Goal: Transaction & Acquisition: Register for event/course

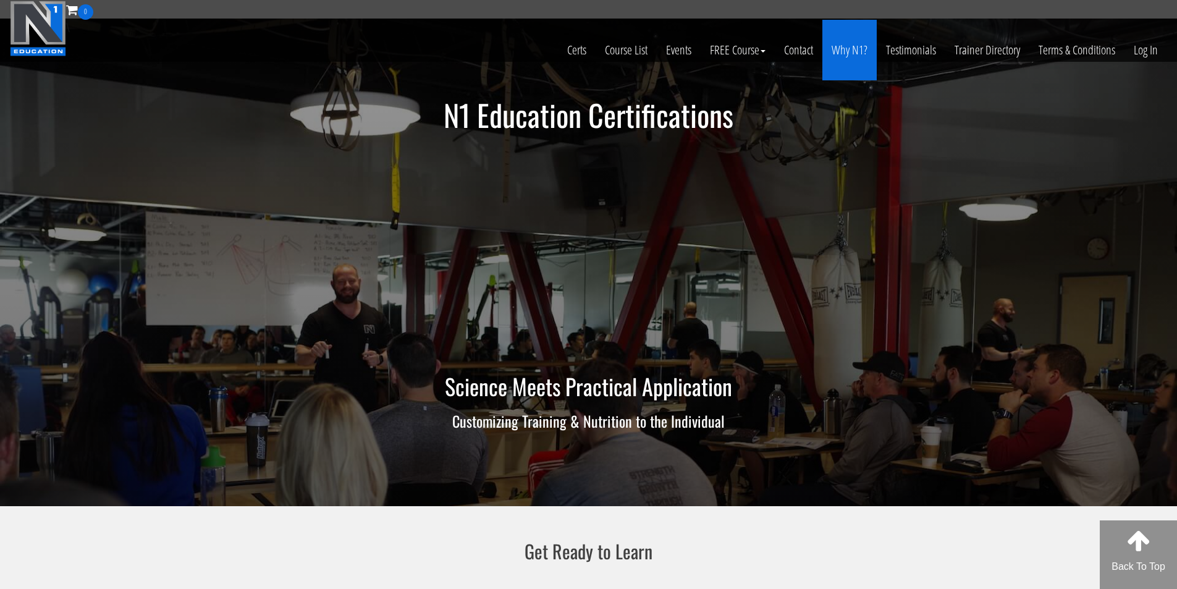
click at [848, 44] on link "Why N1?" at bounding box center [849, 50] width 54 height 61
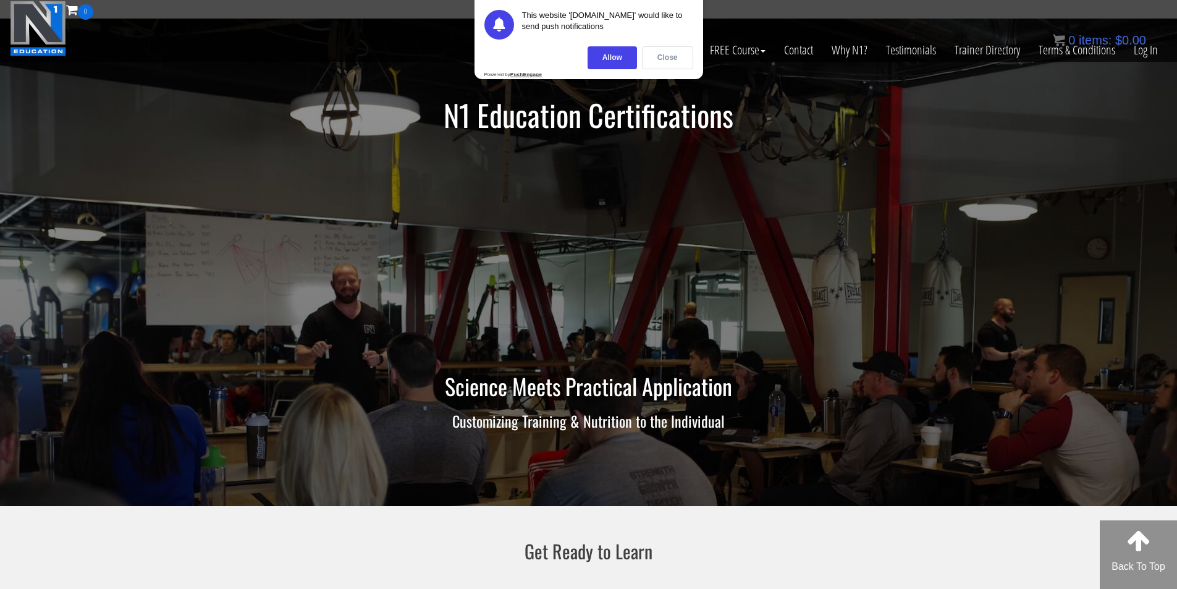
click at [656, 58] on div "Close" at bounding box center [667, 57] width 51 height 23
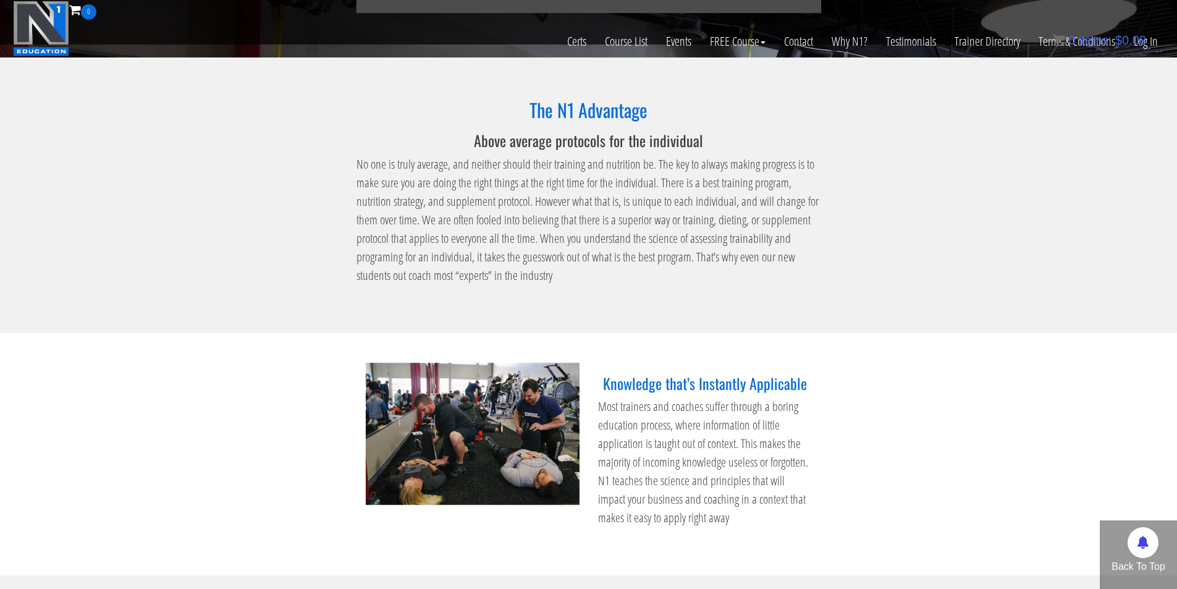
scroll to position [738, 0]
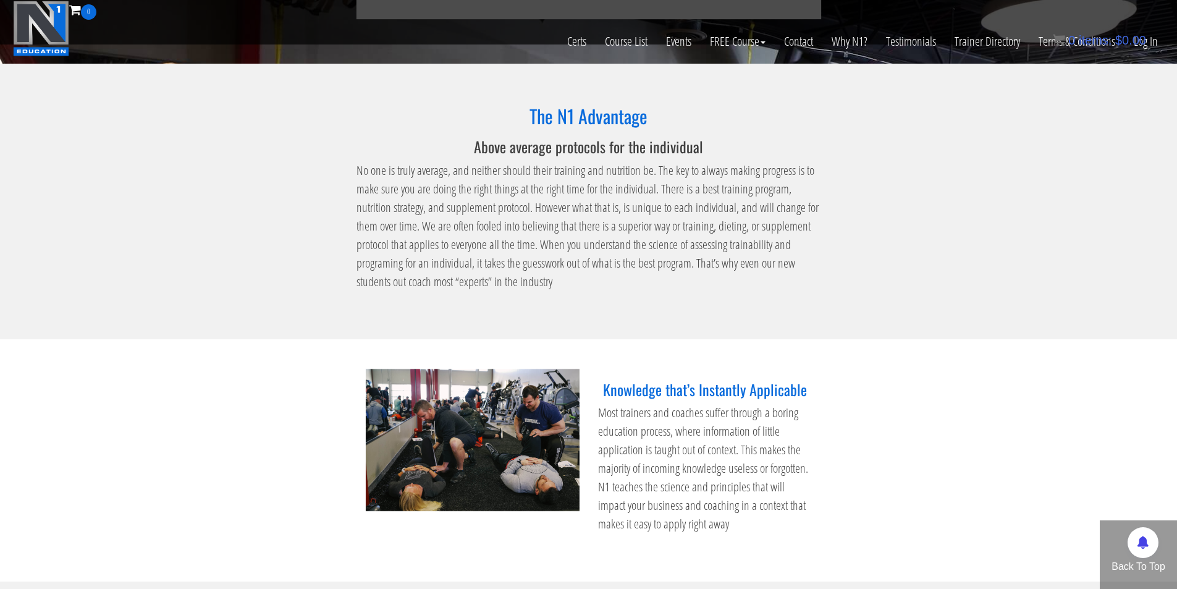
drag, startPoint x: 693, startPoint y: 278, endPoint x: 683, endPoint y: 297, distance: 21.0
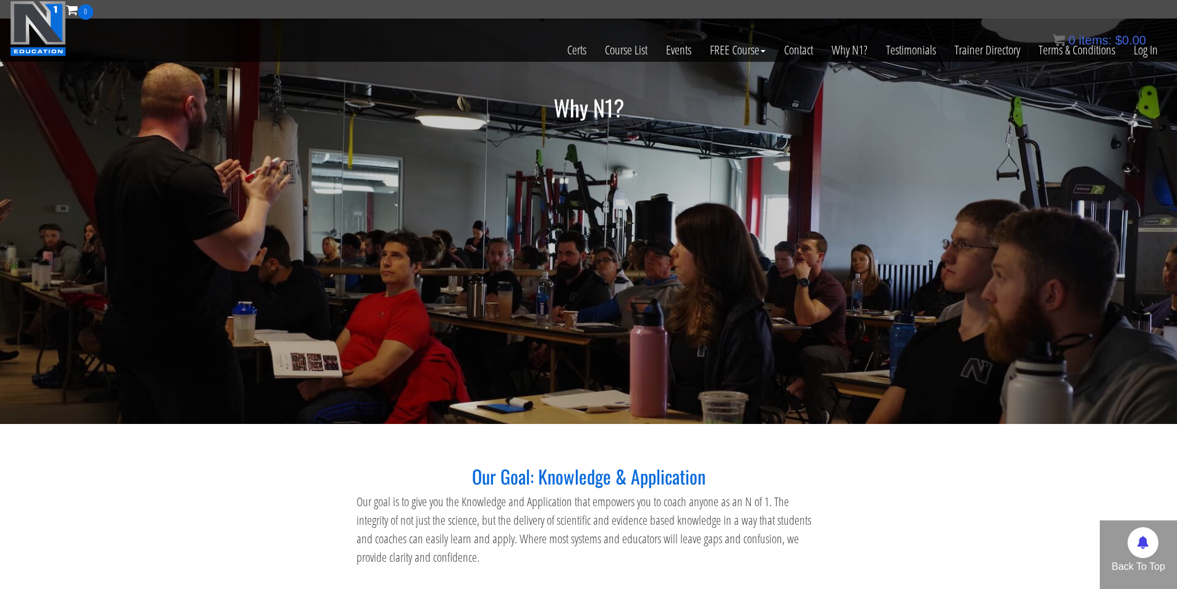
scroll to position [124, 0]
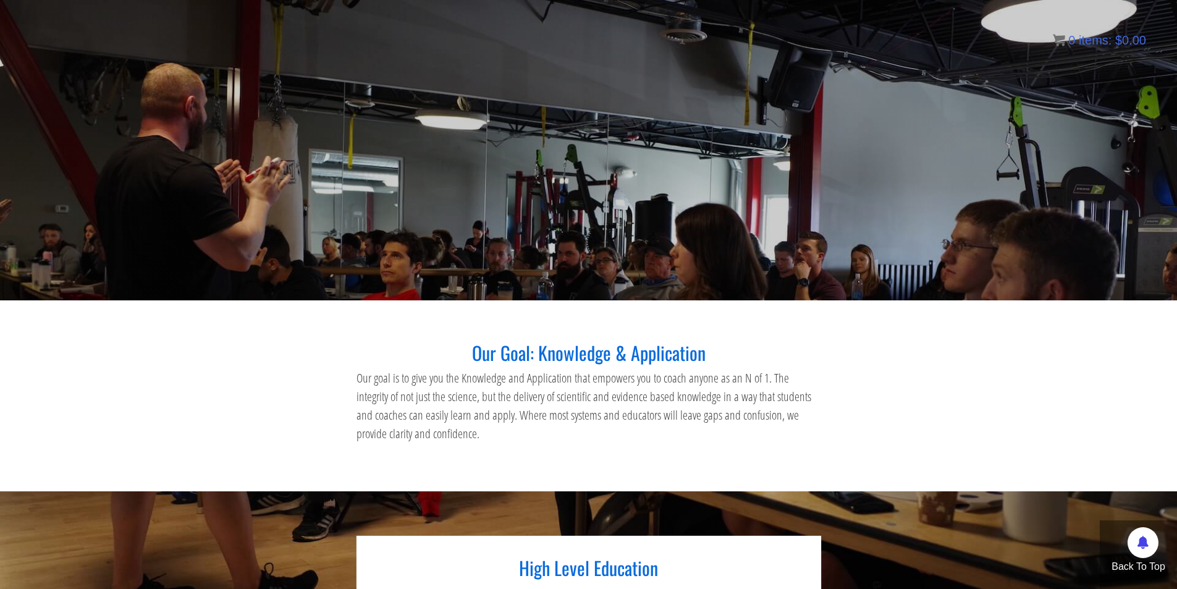
drag, startPoint x: 745, startPoint y: 277, endPoint x: 743, endPoint y: 248, distance: 28.5
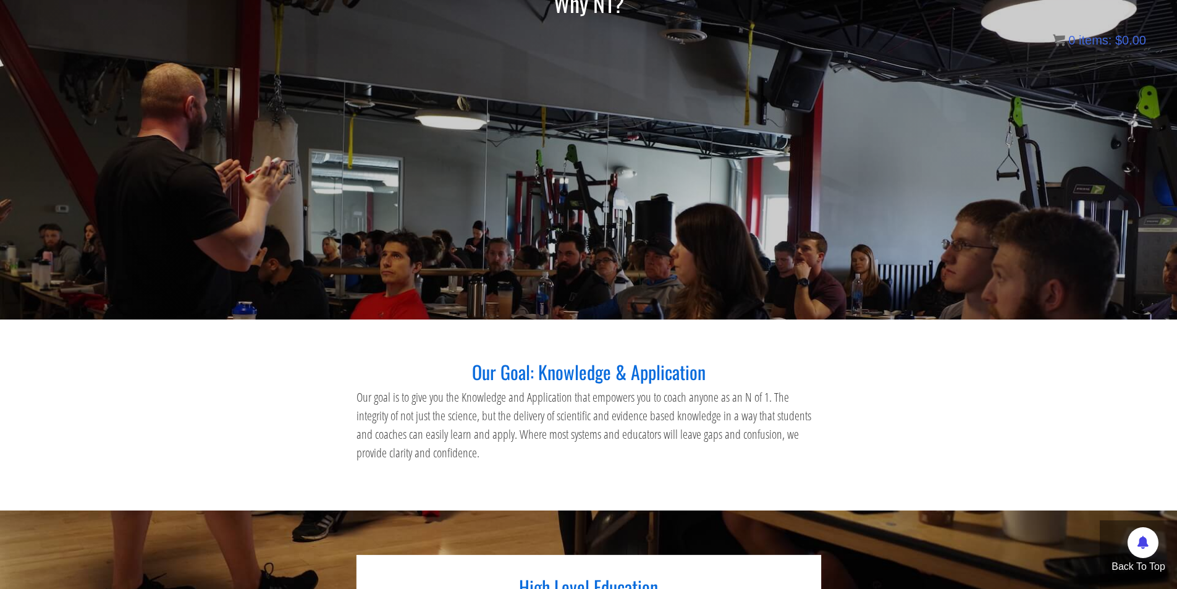
scroll to position [0, 0]
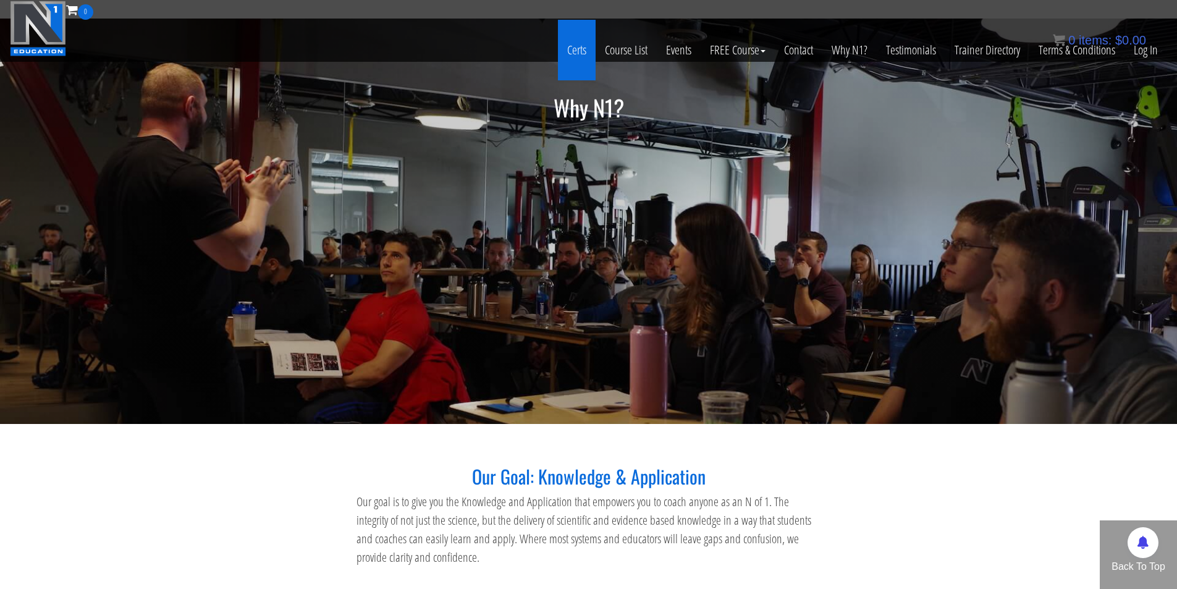
click at [577, 49] on link "Certs" at bounding box center [577, 50] width 38 height 61
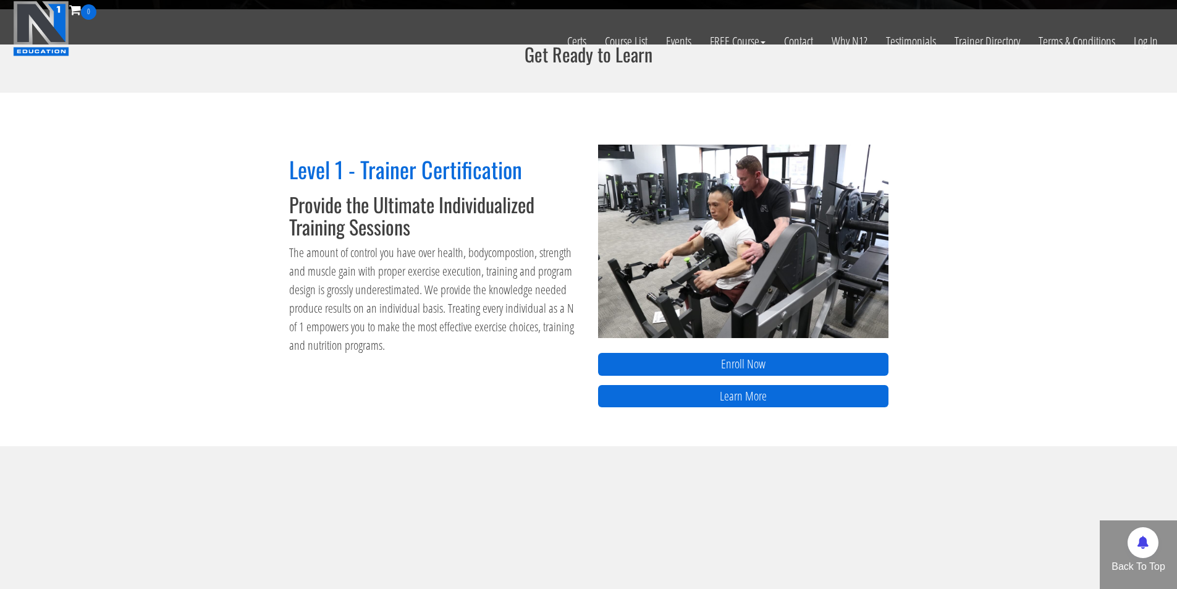
scroll to position [529, 0]
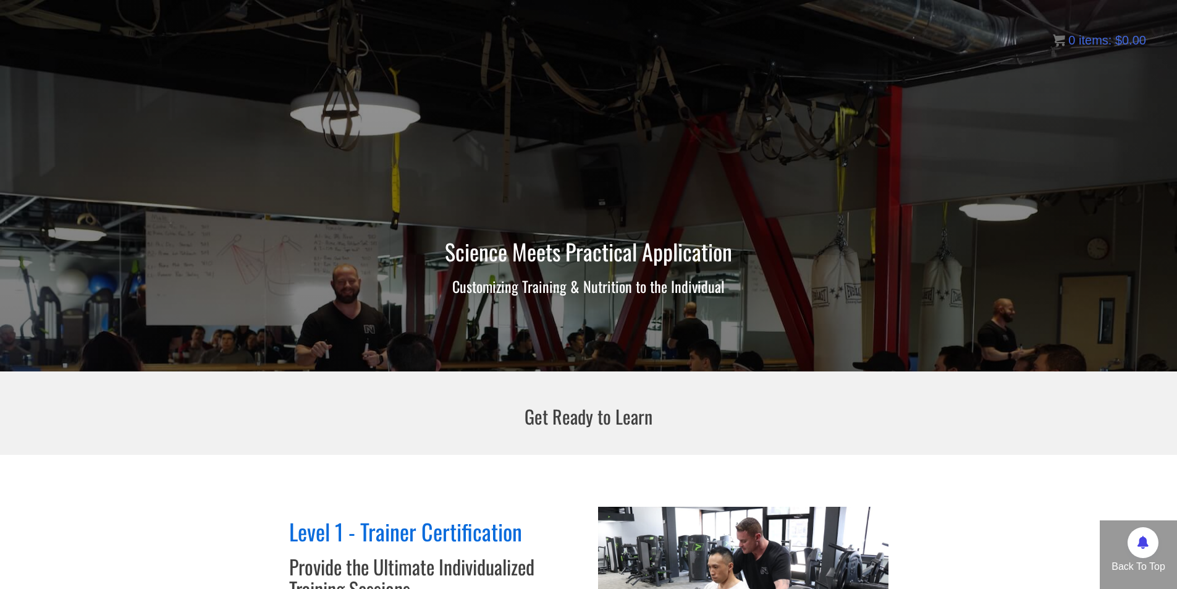
drag, startPoint x: 525, startPoint y: 258, endPoint x: 531, endPoint y: 281, distance: 23.5
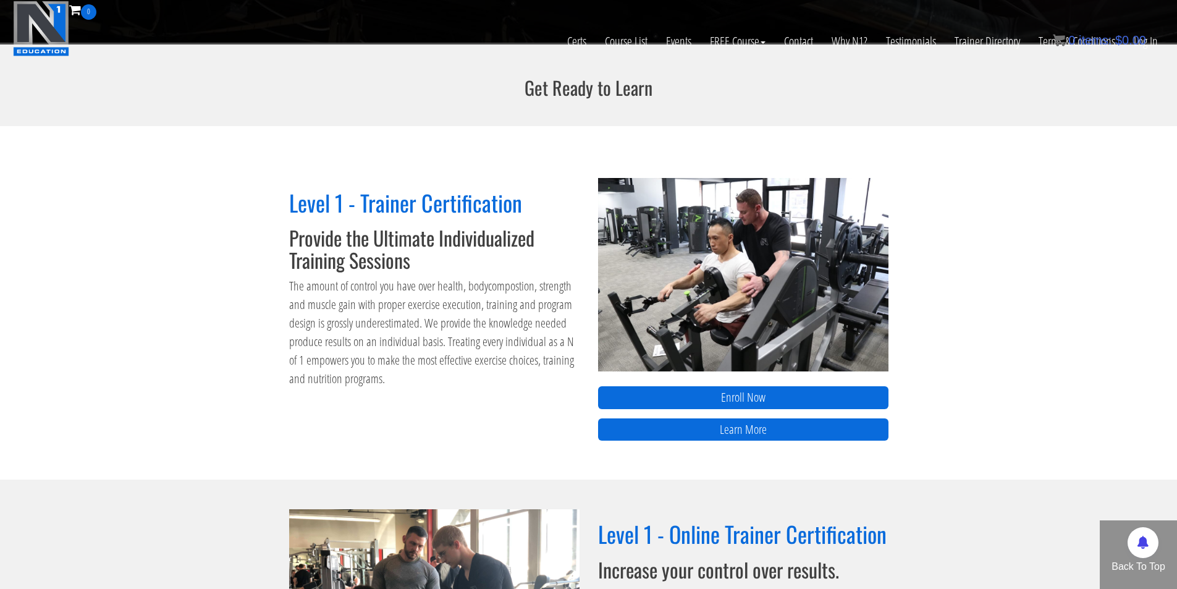
scroll to position [468, 0]
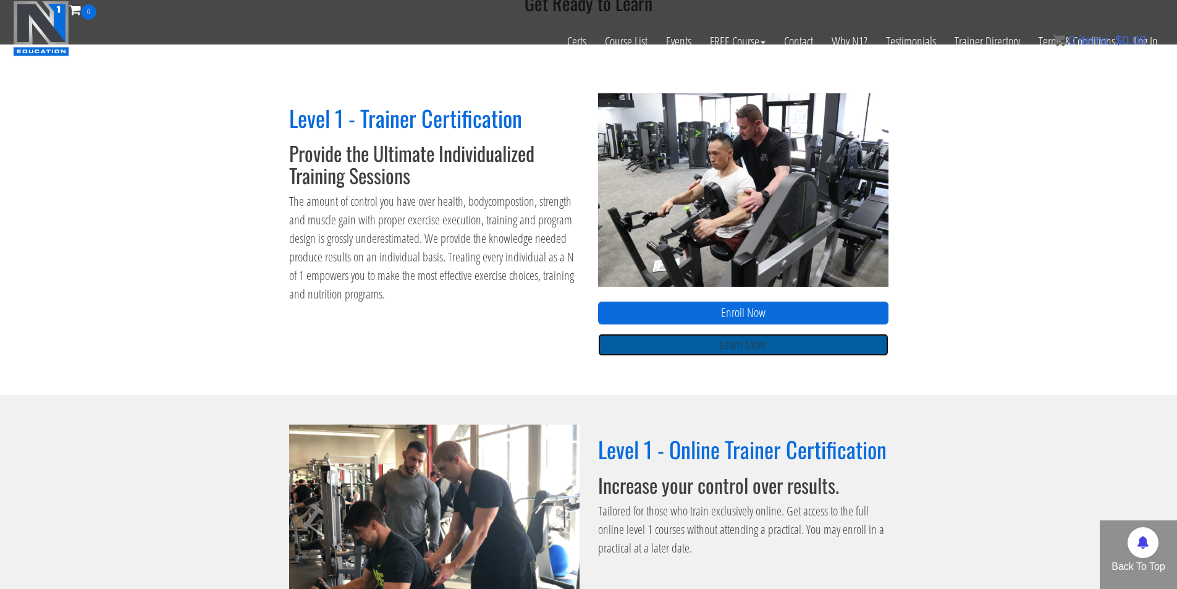
click at [672, 345] on link "Learn More" at bounding box center [743, 345] width 290 height 23
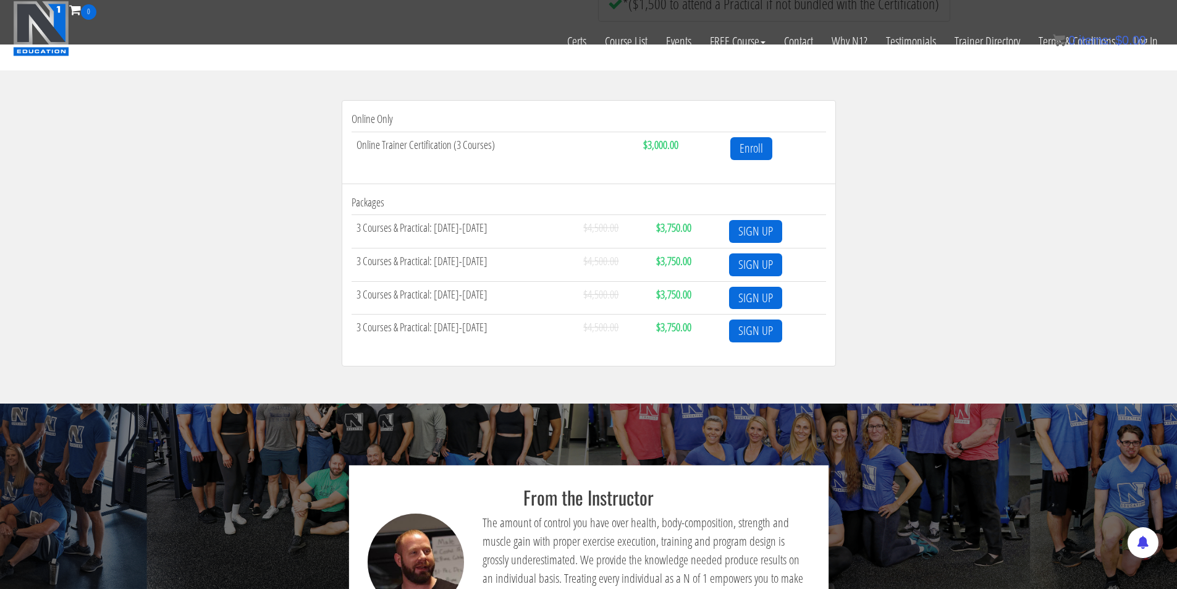
scroll to position [389, 0]
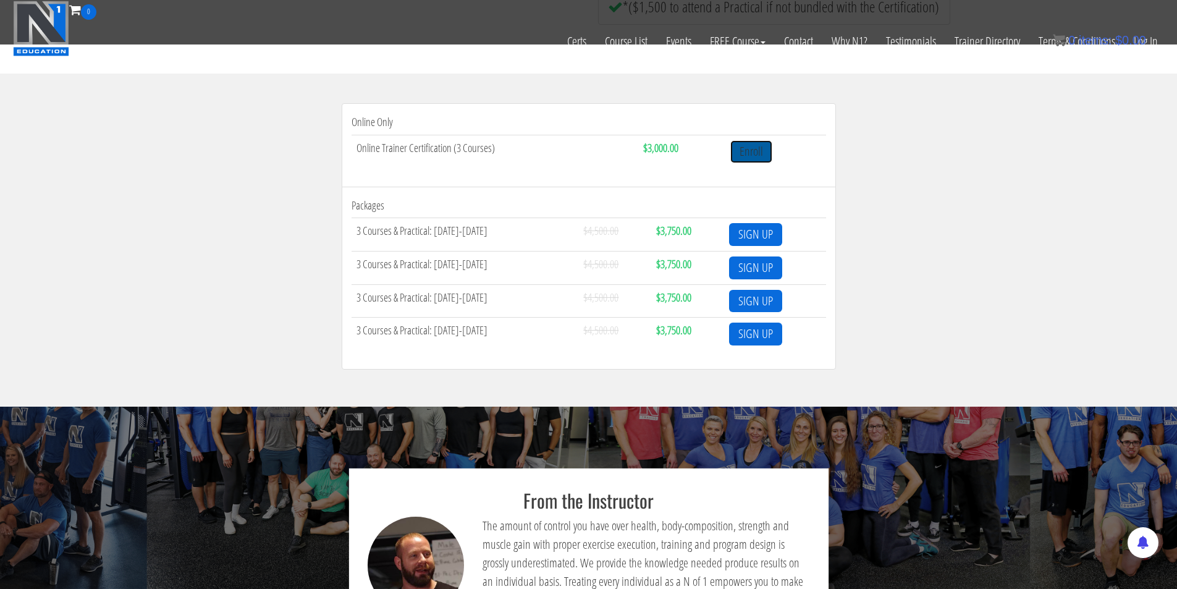
click at [755, 156] on link "Enroll" at bounding box center [751, 151] width 42 height 23
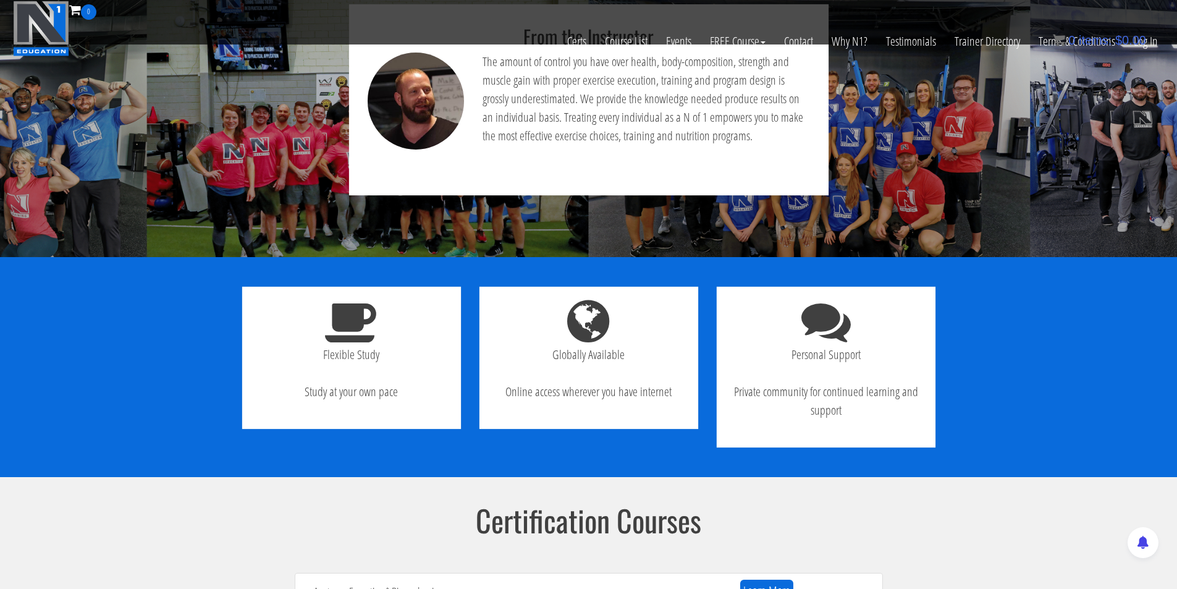
scroll to position [788, 0]
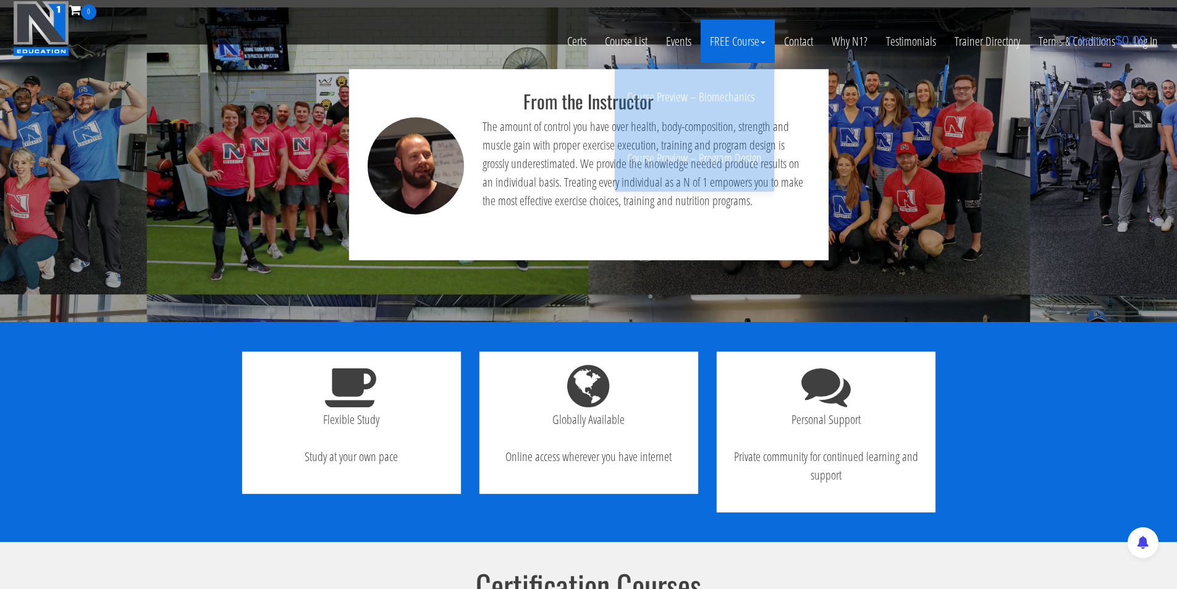
click at [733, 46] on link "FREE Course" at bounding box center [738, 41] width 74 height 43
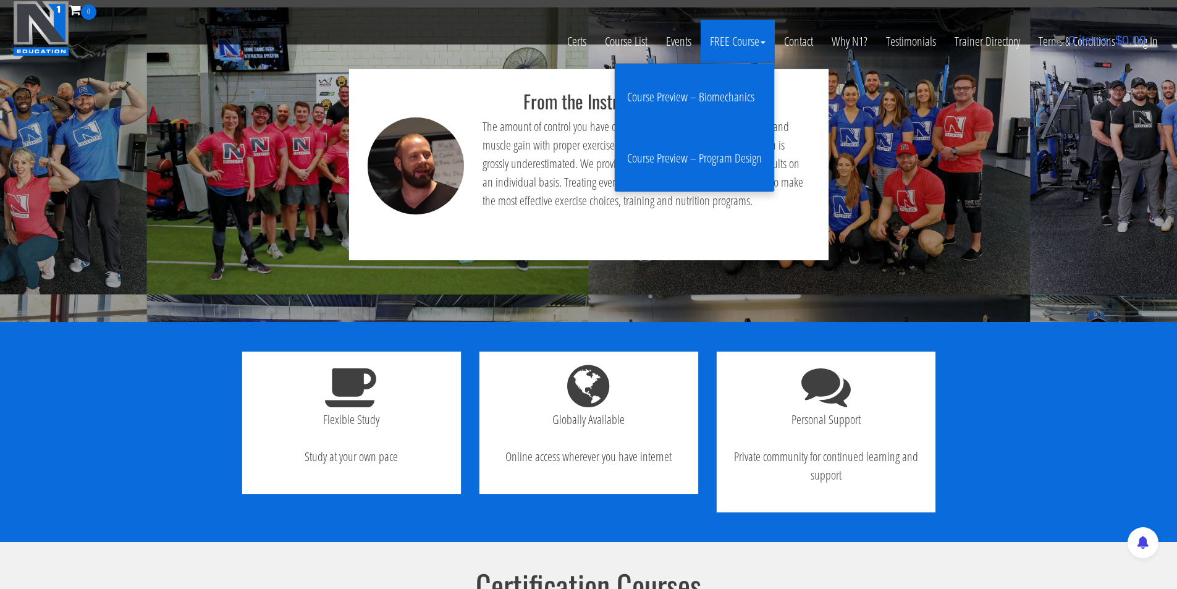
click at [706, 97] on link "Course Preview – Biomechanics" at bounding box center [694, 97] width 153 height 49
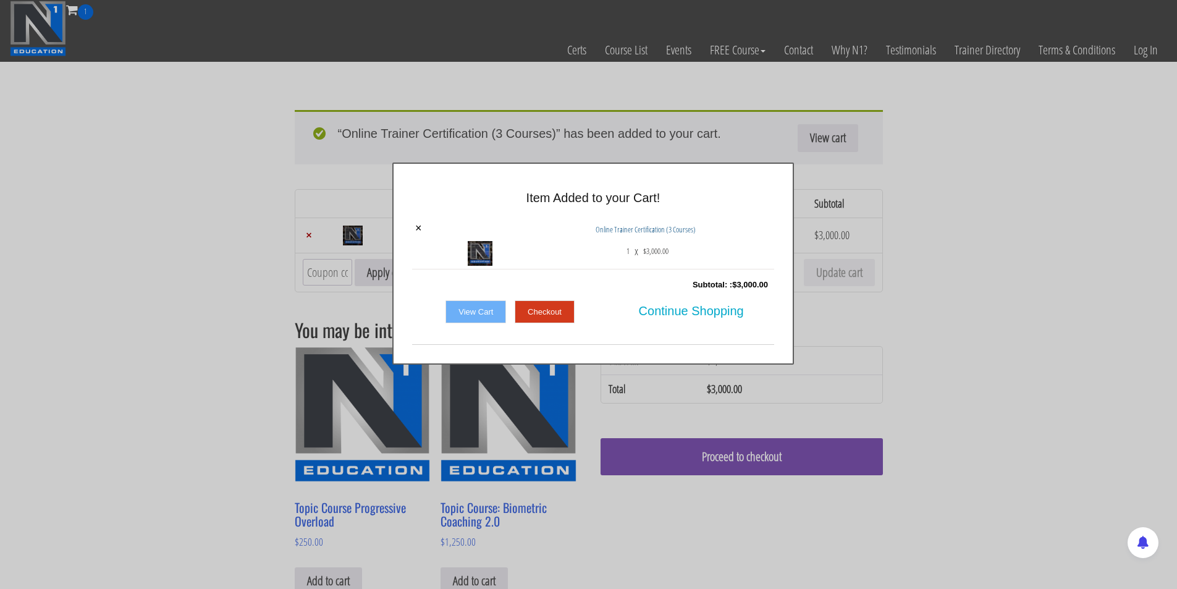
click at [881, 315] on div "× Item Added to your Cart! × Online Trainer Certification (3 Courses) 1 x $ 3,0…" at bounding box center [593, 264] width 1177 height 202
click at [696, 318] on span "Continue Shopping" at bounding box center [691, 311] width 105 height 26
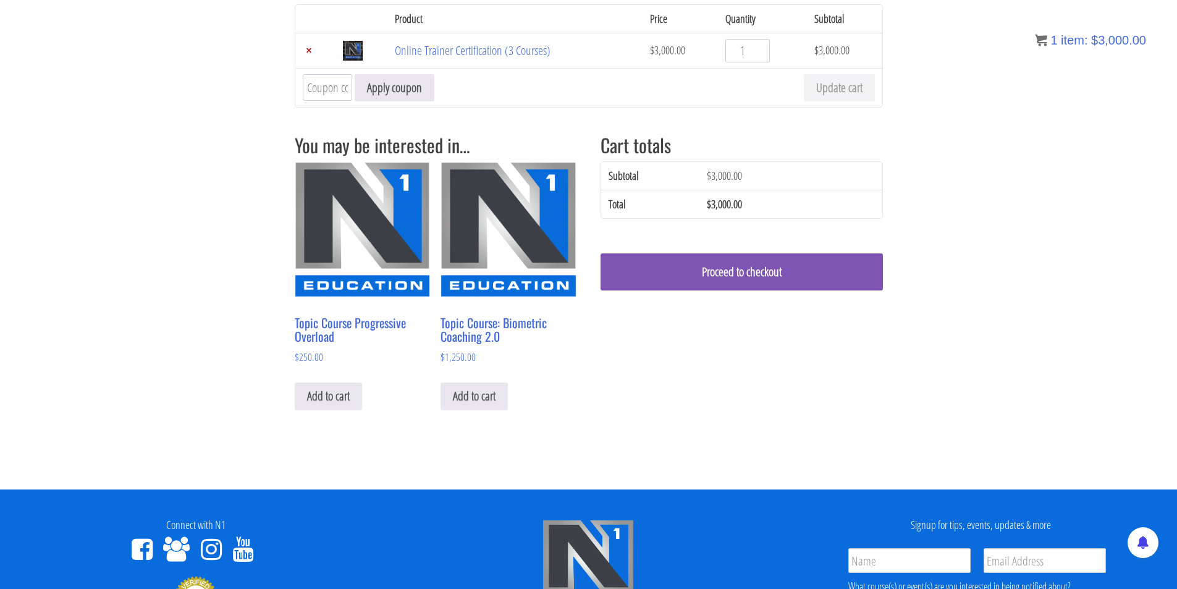
scroll to position [54, 0]
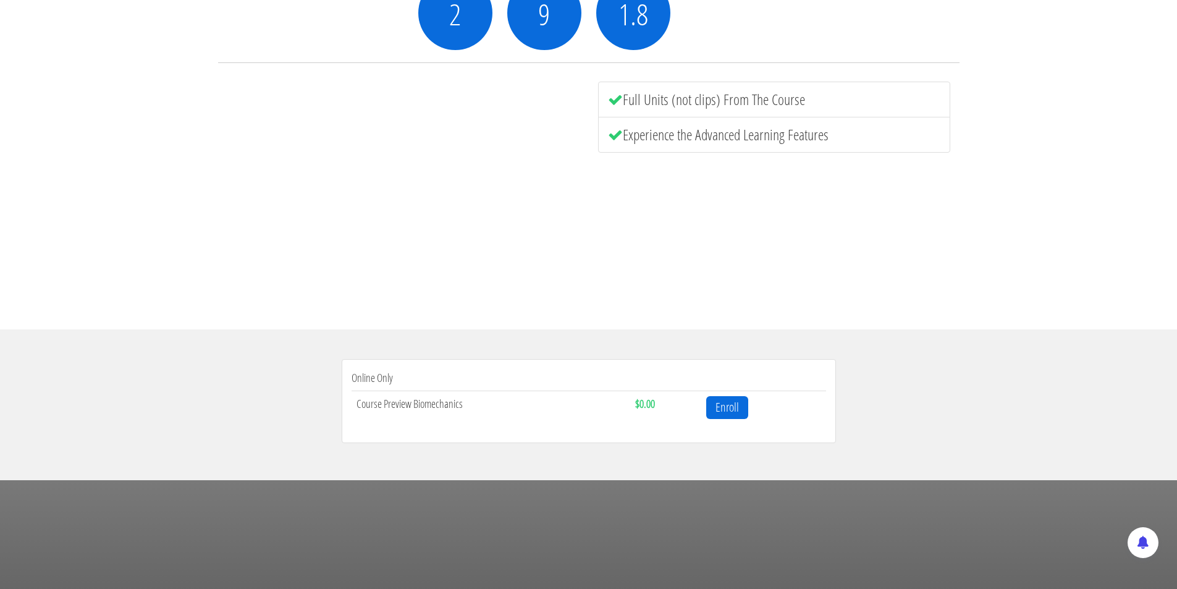
scroll to position [227, 0]
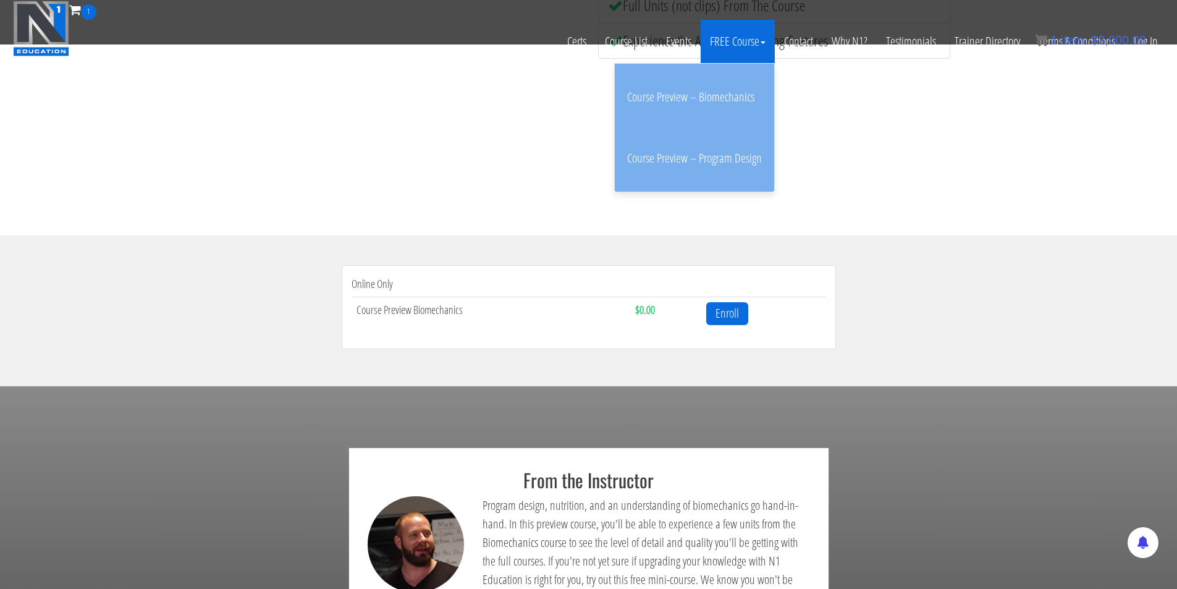
click at [741, 40] on link "FREE Course" at bounding box center [738, 41] width 74 height 43
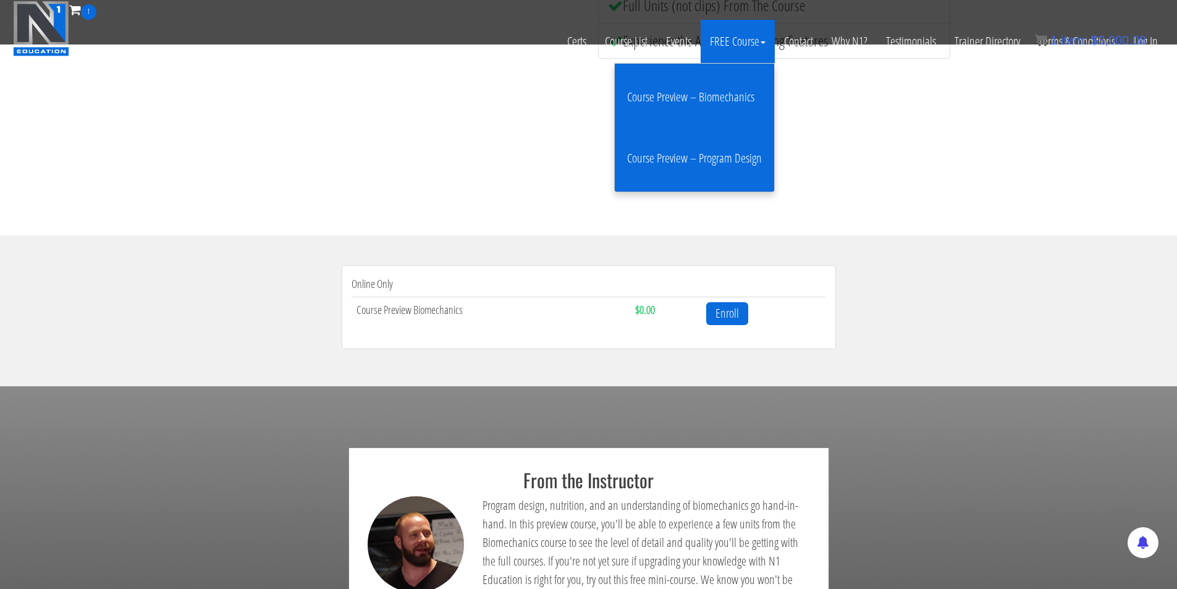
click at [727, 156] on link "Course Preview – Program Design" at bounding box center [694, 158] width 153 height 49
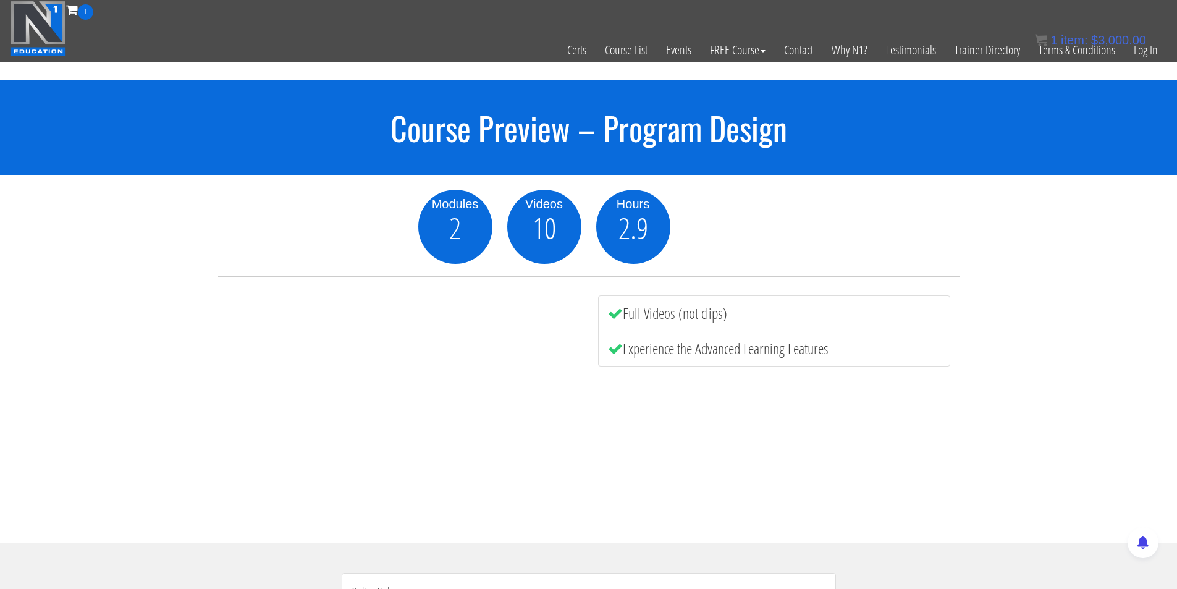
drag, startPoint x: 627, startPoint y: 242, endPoint x: 620, endPoint y: 250, distance: 10.5
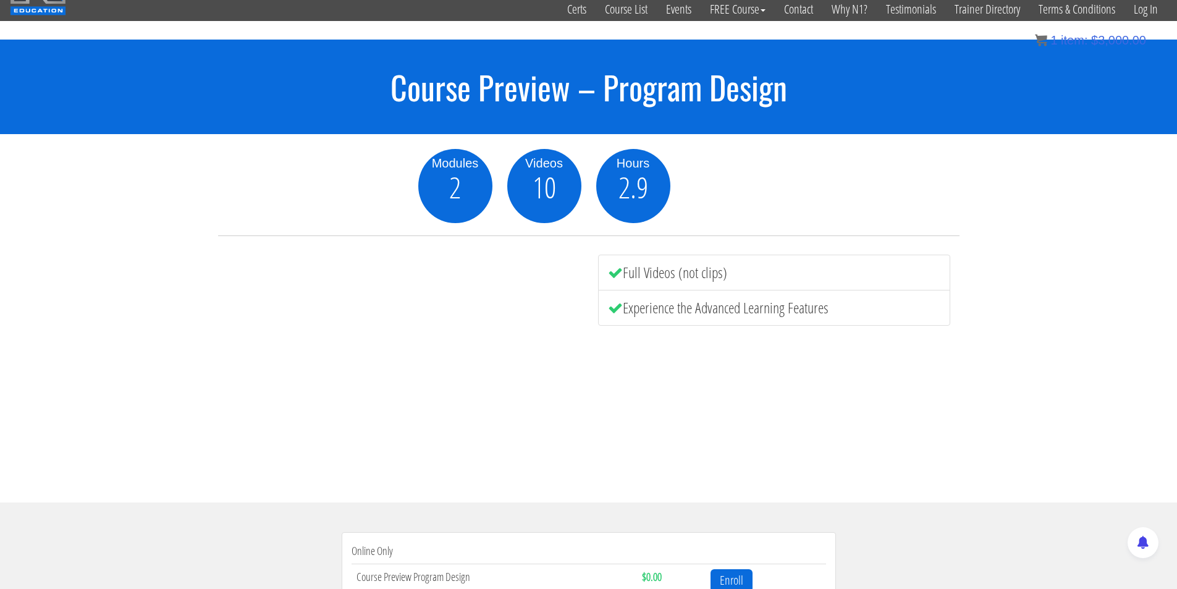
scroll to position [36, 0]
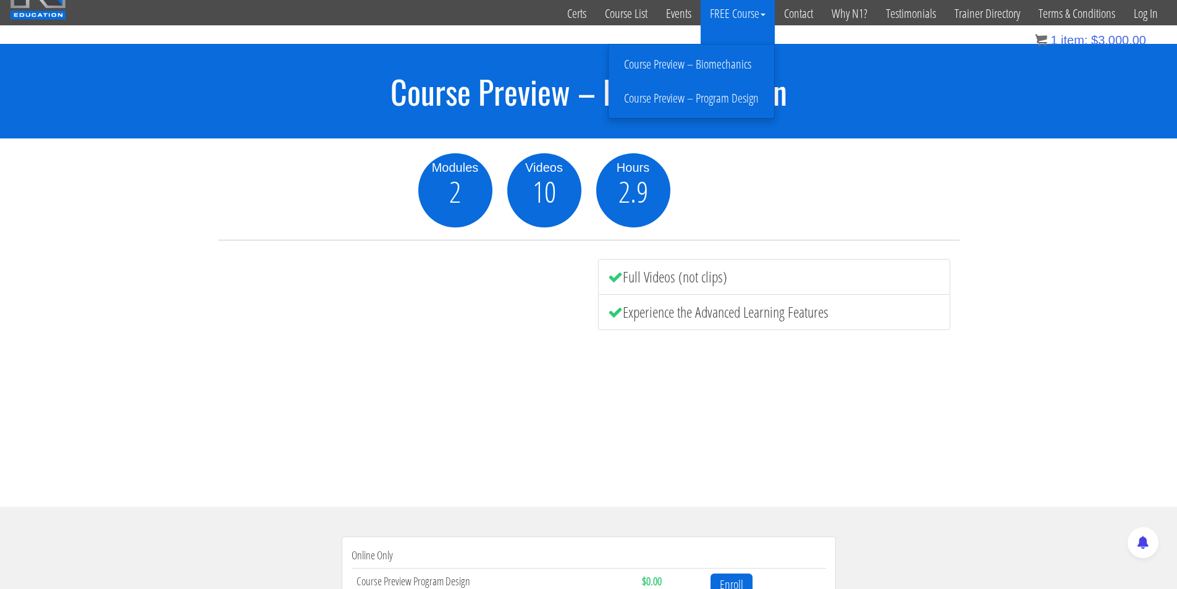
click at [707, 61] on link "Course Preview – Biomechanics" at bounding box center [691, 65] width 159 height 22
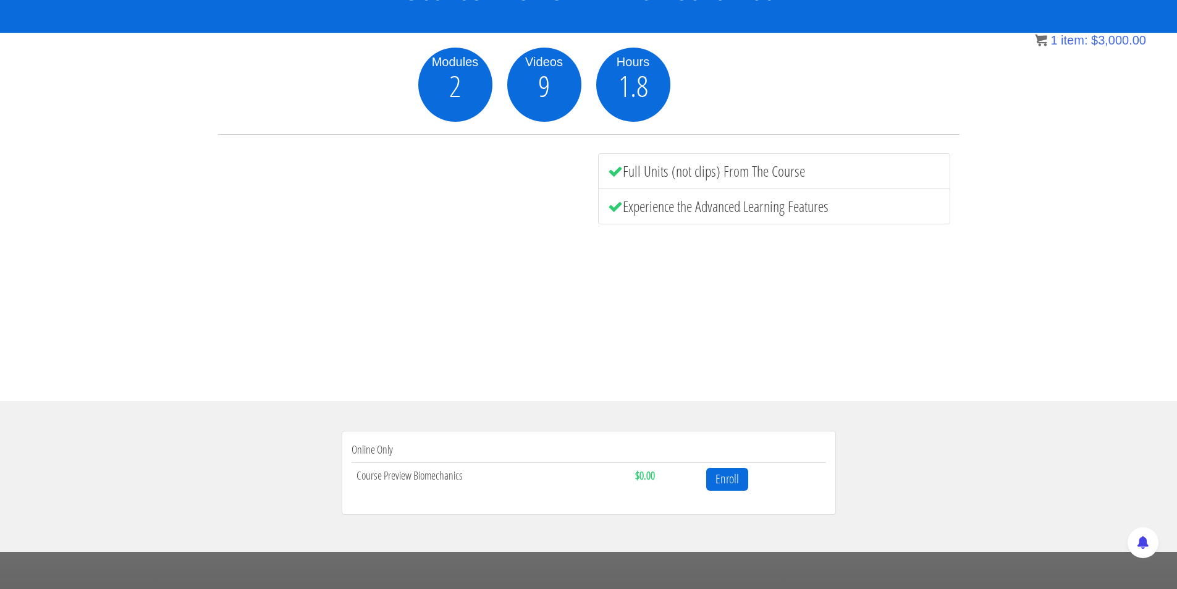
drag, startPoint x: 714, startPoint y: 294, endPoint x: 715, endPoint y: 270, distance: 24.1
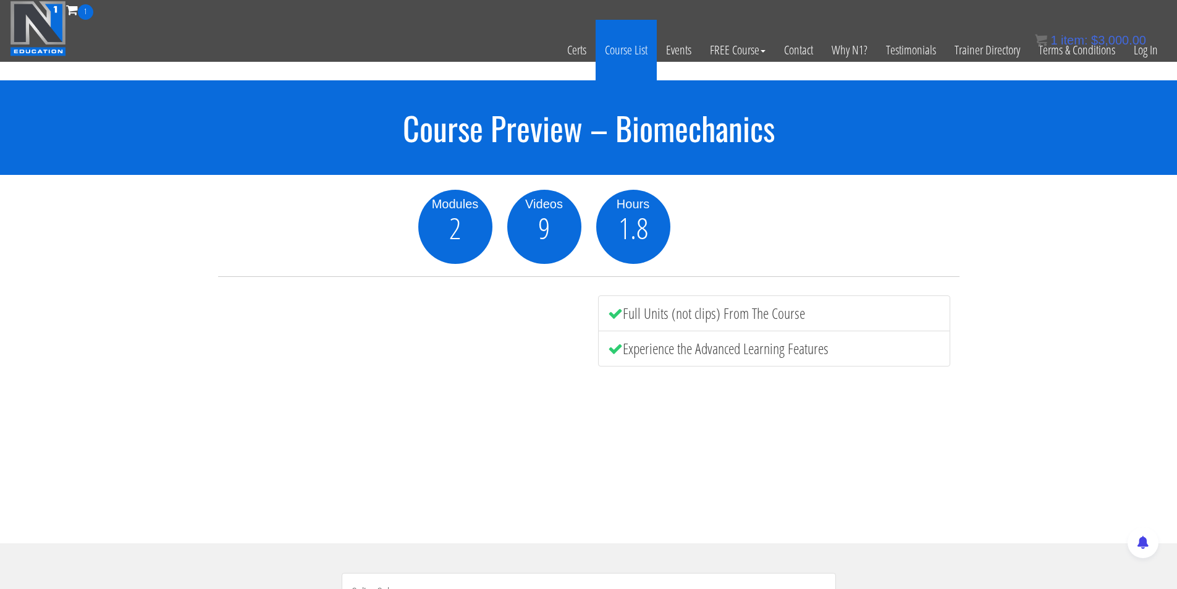
click at [630, 48] on link "Course List" at bounding box center [626, 50] width 61 height 61
